Goal: Complete application form

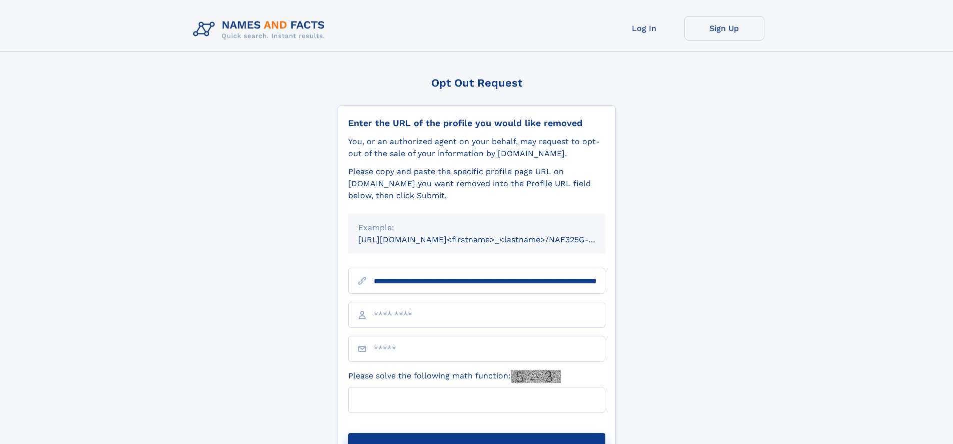
scroll to position [0, 97]
type input "**********"
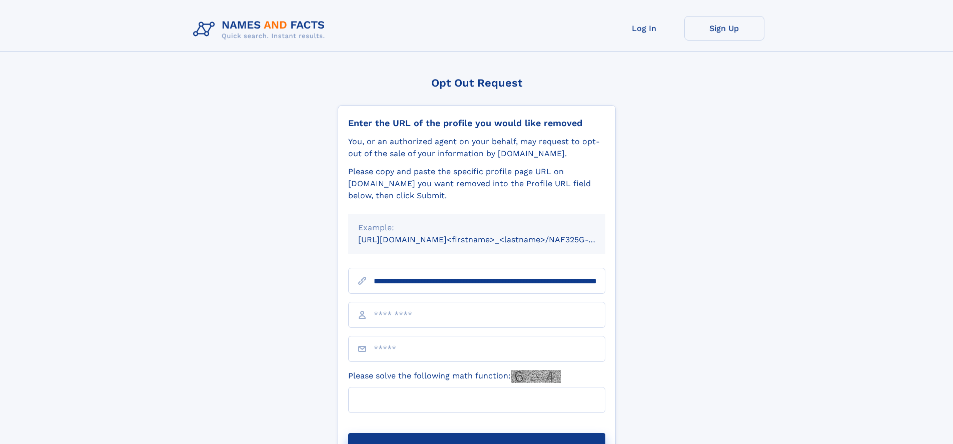
scroll to position [0, 97]
type input "**********"
